Goal: Task Accomplishment & Management: Manage account settings

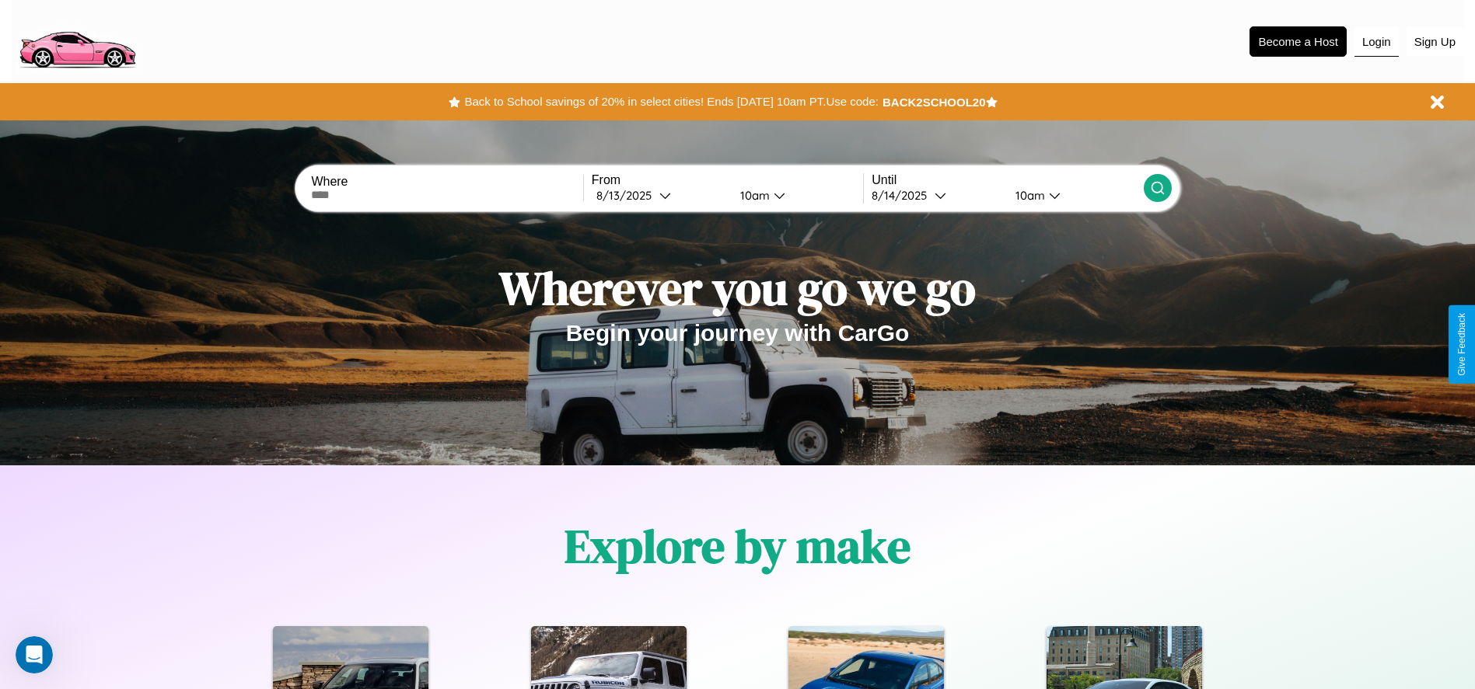
click at [1376, 41] on button "Login" at bounding box center [1376, 42] width 44 height 30
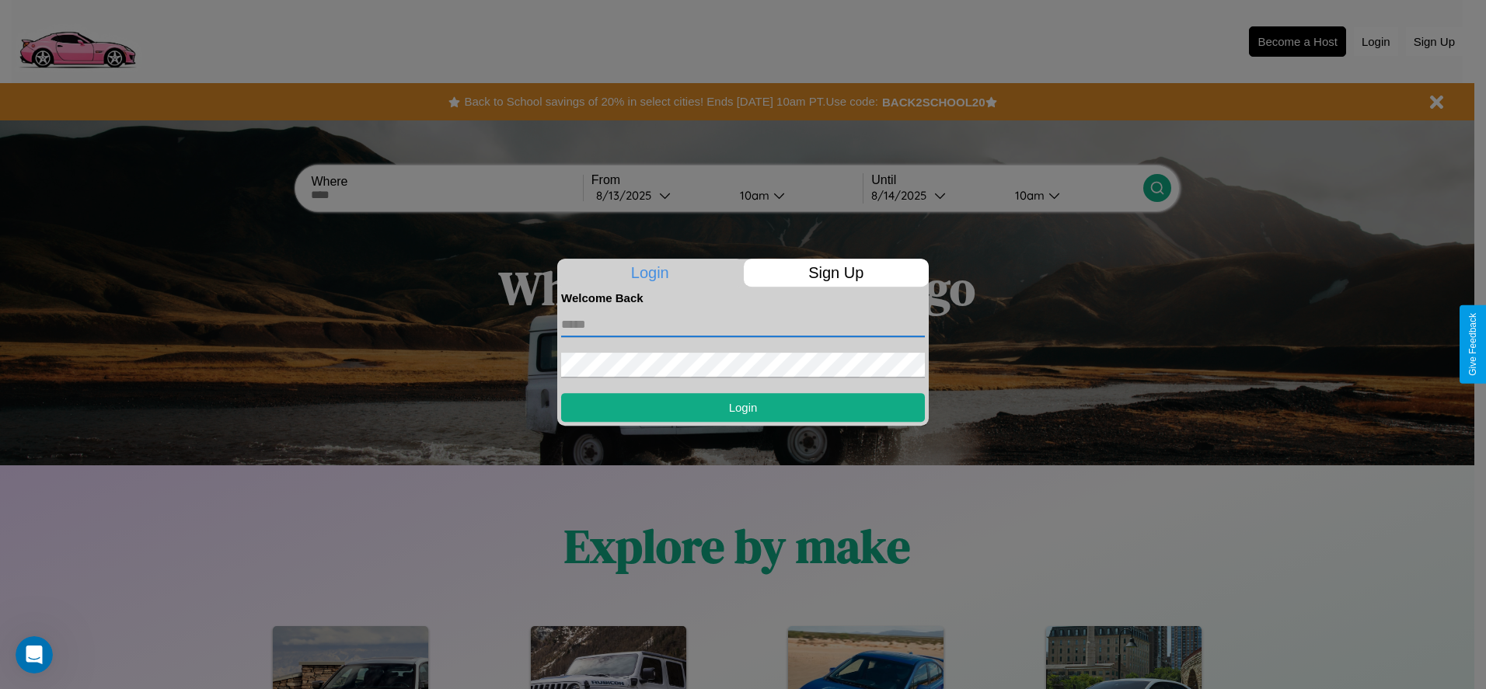
click at [743, 324] on input "text" at bounding box center [743, 324] width 364 height 25
type input "**********"
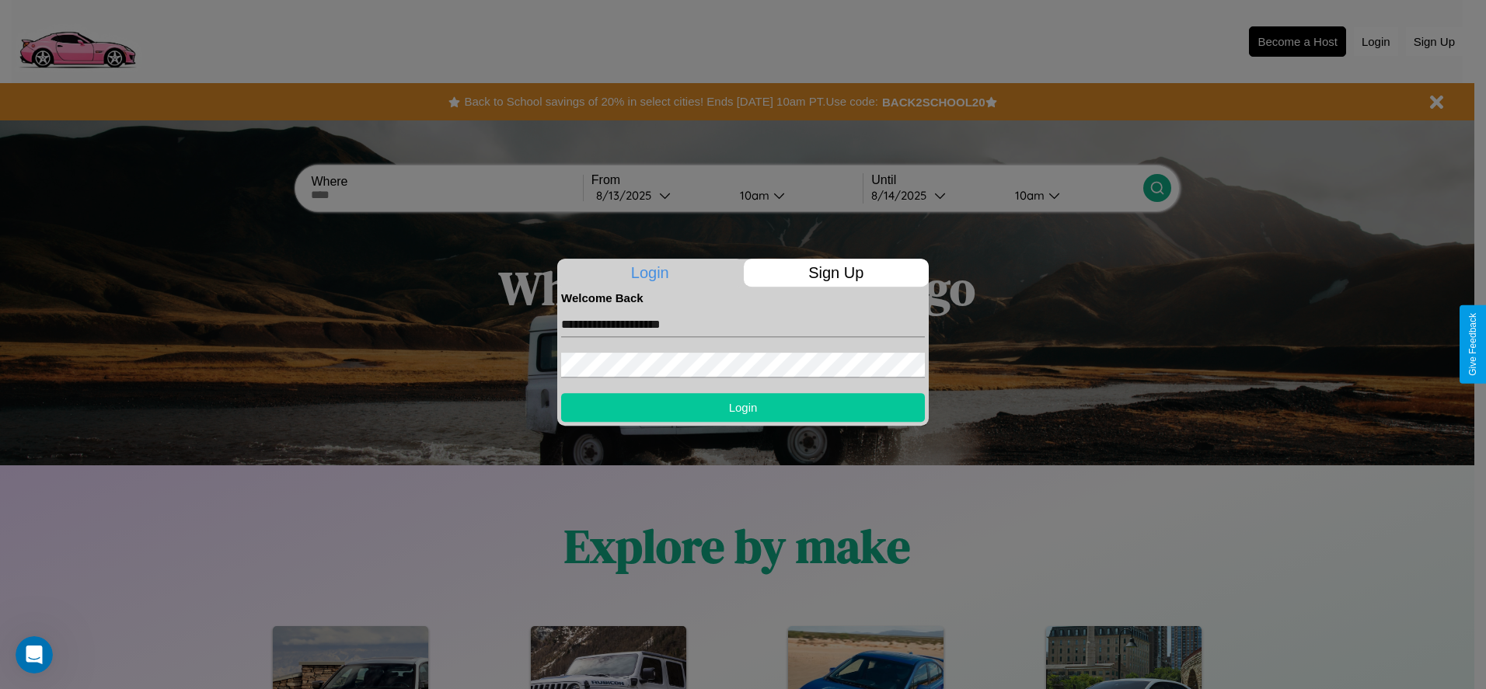
click at [743, 407] on button "Login" at bounding box center [743, 407] width 364 height 29
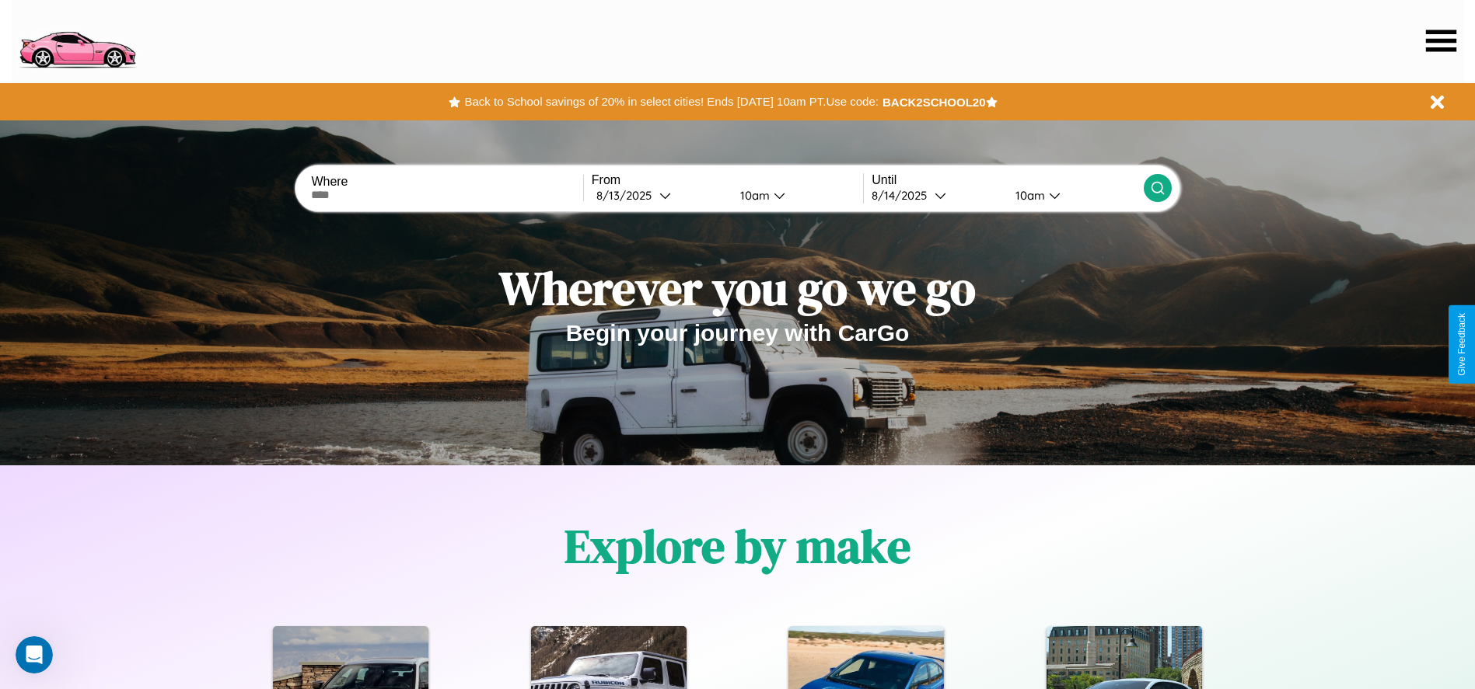
click at [1440, 40] on icon at bounding box center [1441, 41] width 30 height 22
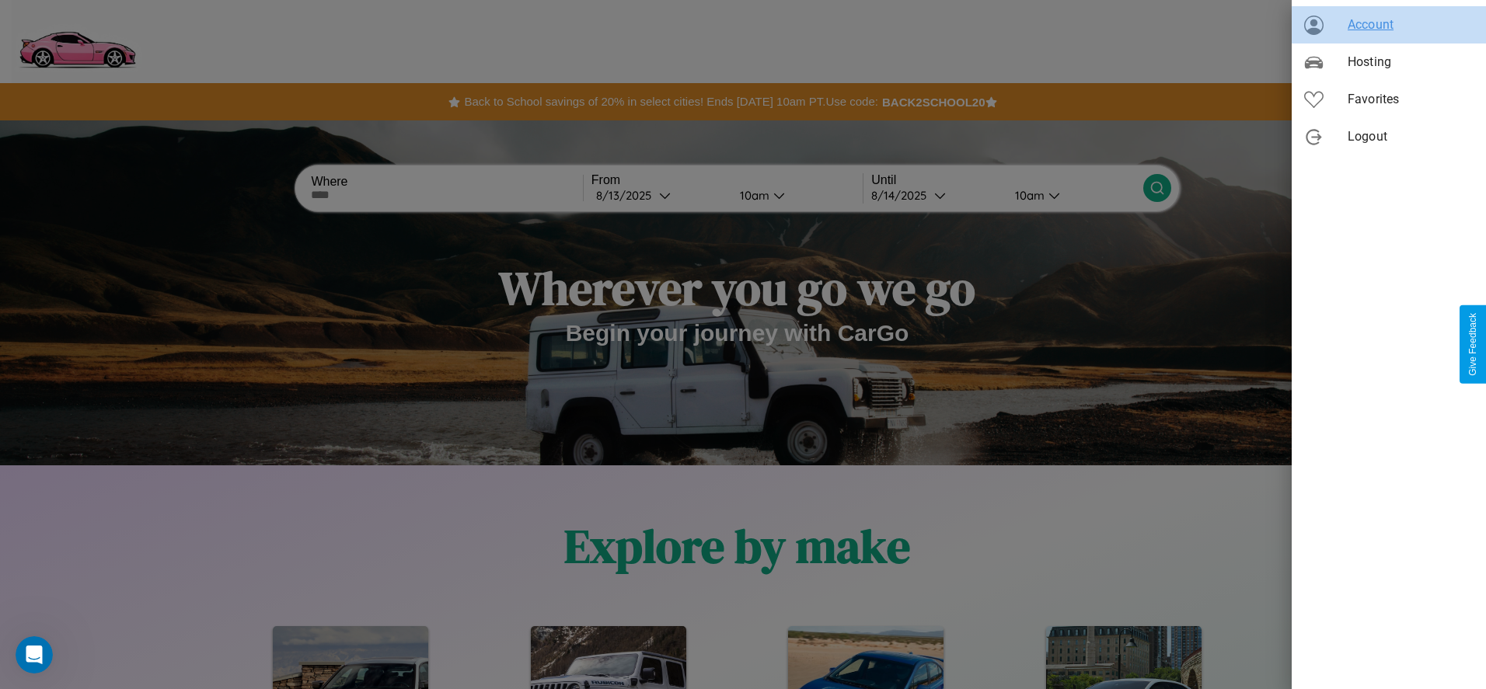
click at [1389, 25] on span "Account" at bounding box center [1411, 25] width 126 height 19
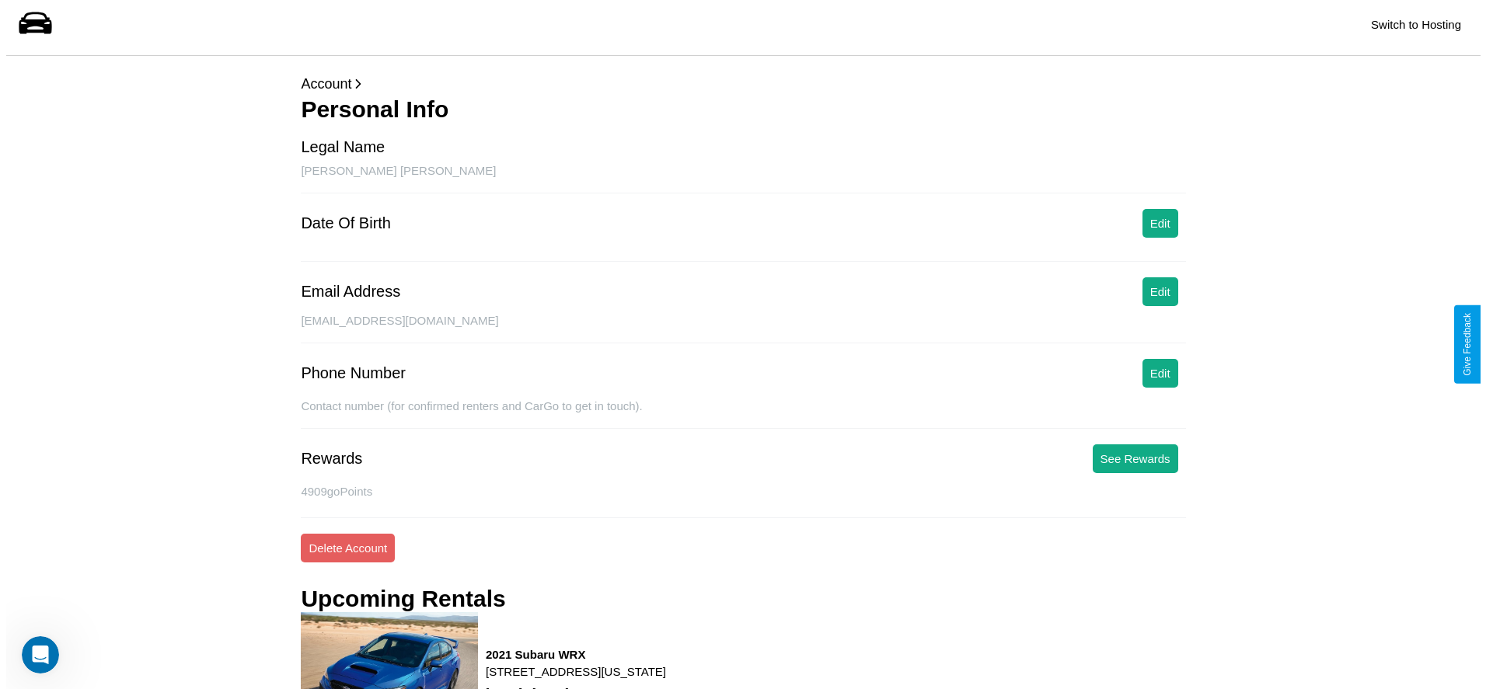
scroll to position [210, 0]
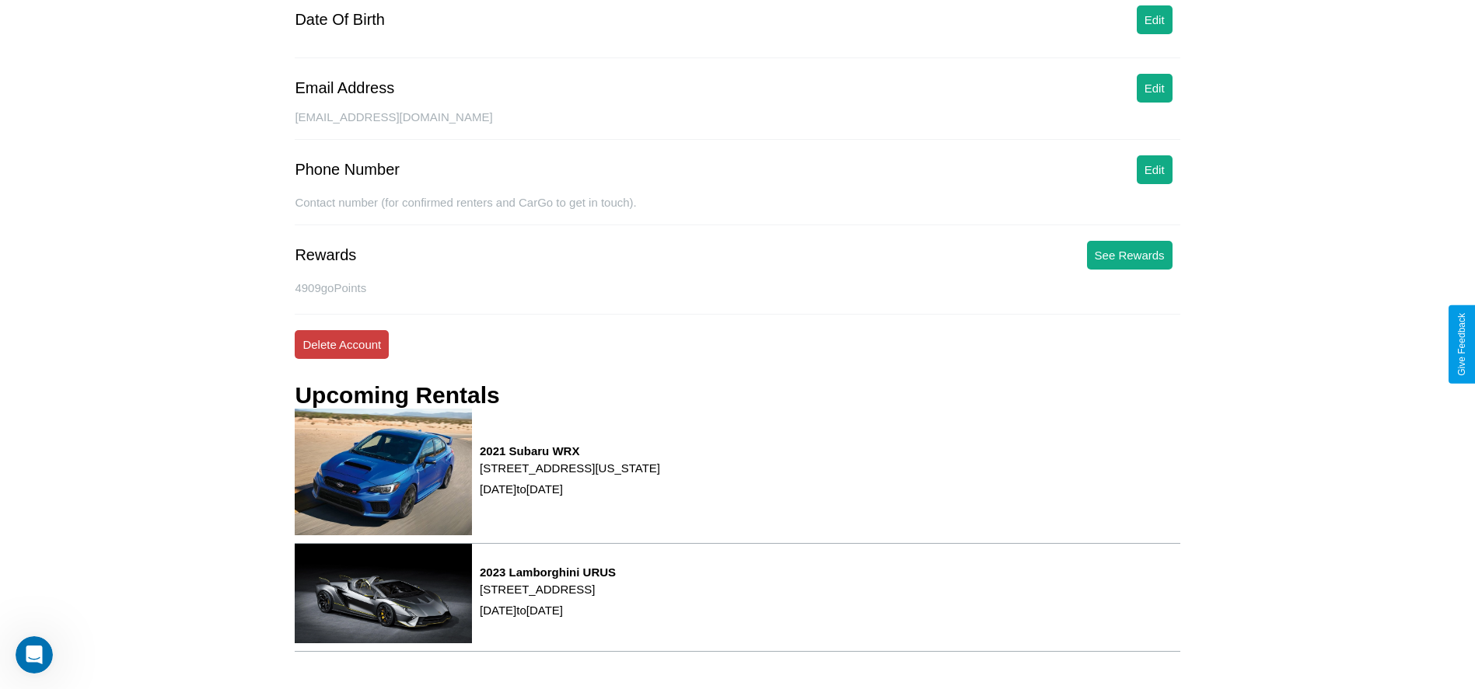
click at [341, 344] on button "Delete Account" at bounding box center [342, 344] width 94 height 29
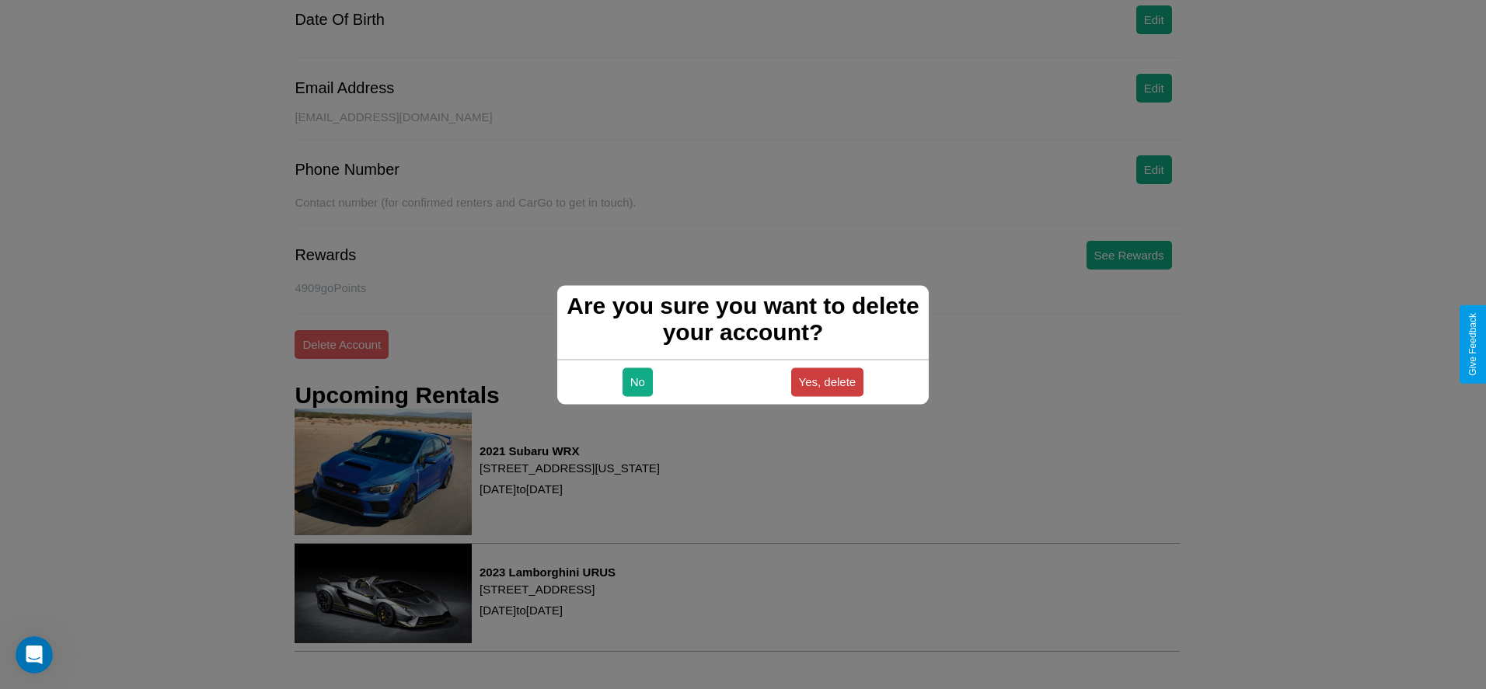
click at [827, 382] on button "Yes, delete" at bounding box center [827, 382] width 73 height 29
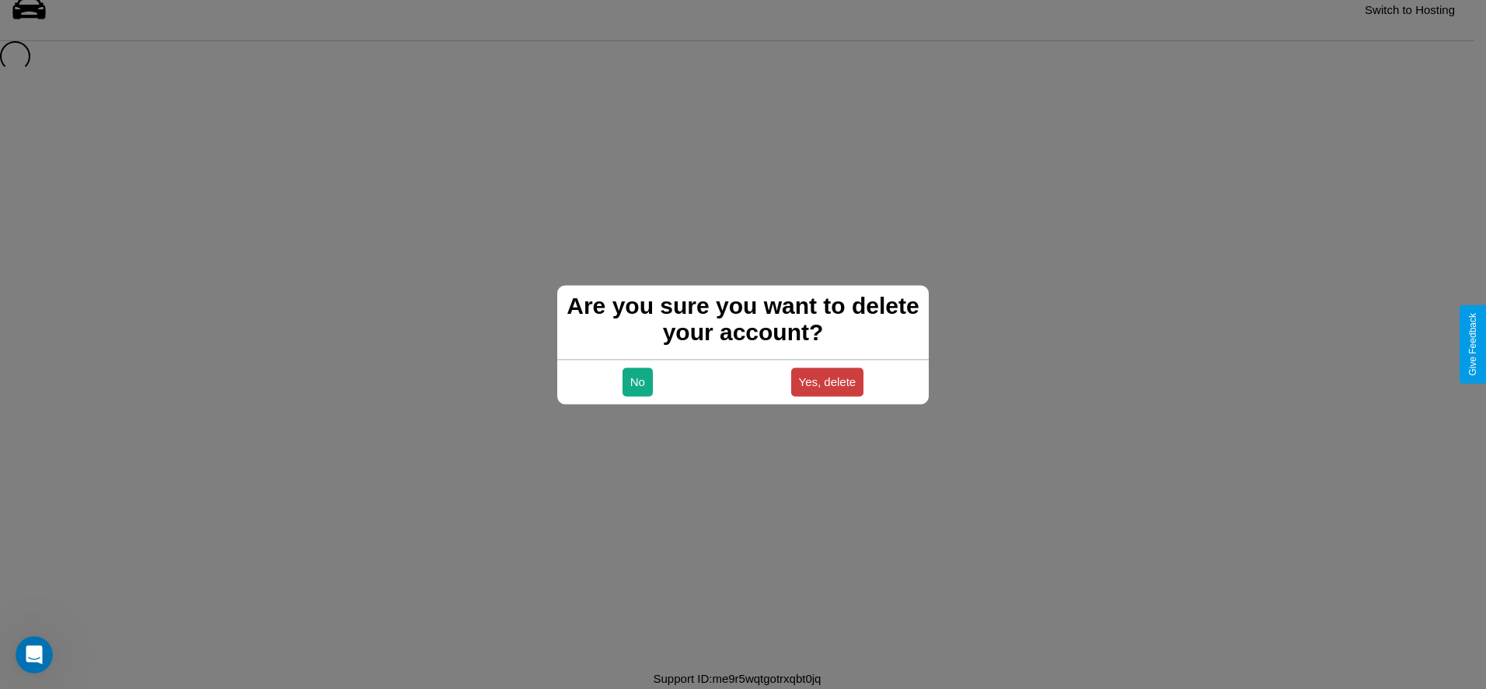
scroll to position [21, 0]
